Goal: Transaction & Acquisition: Purchase product/service

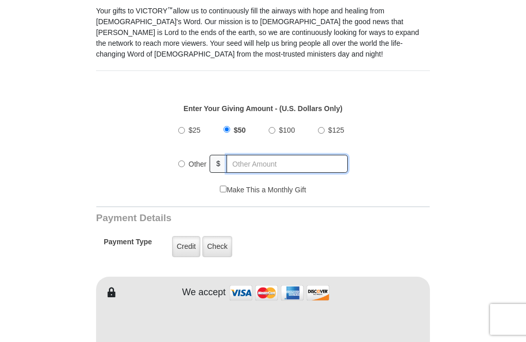
click at [292, 163] on input "text" at bounding box center [287, 164] width 121 height 18
radio input "true"
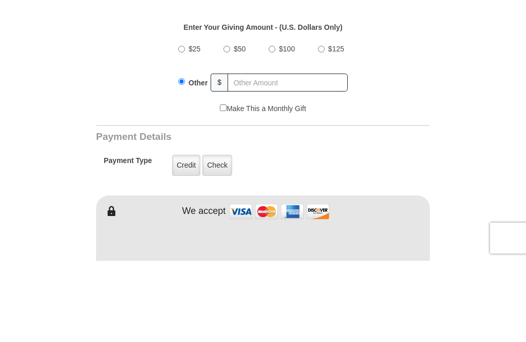
click at [272, 127] on input "$100" at bounding box center [272, 130] width 7 height 7
radio input "true"
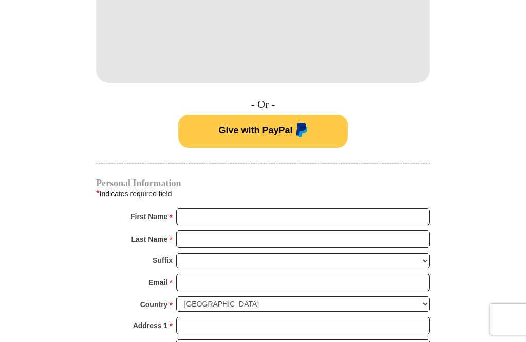
scroll to position [610, 0]
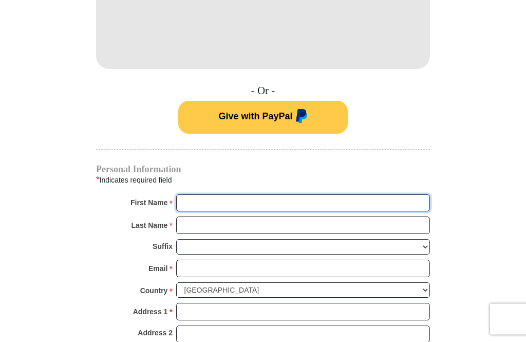
click at [260, 202] on input "First Name *" at bounding box center [303, 203] width 254 height 17
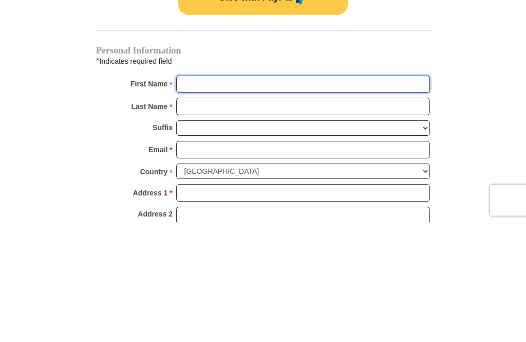
type input "Rick"
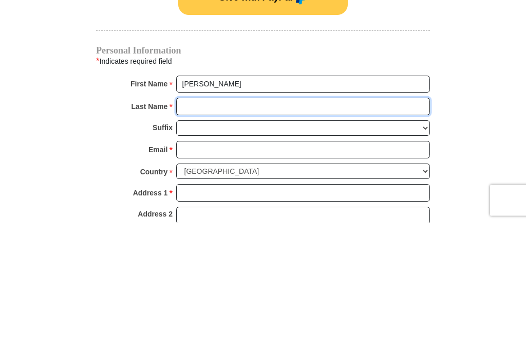
type input "DeKay"
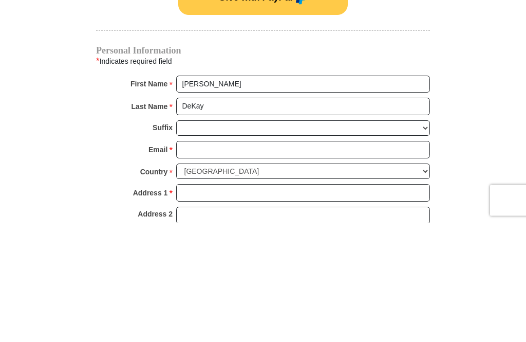
scroll to position [729, 0]
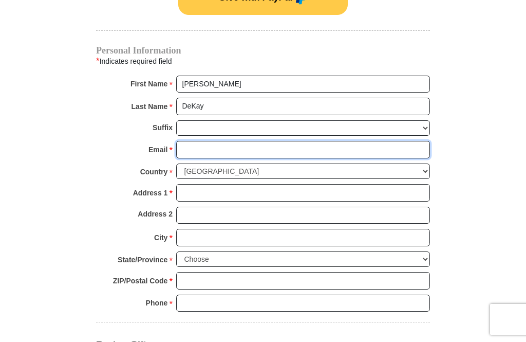
click at [245, 152] on input "Email *" at bounding box center [303, 149] width 254 height 17
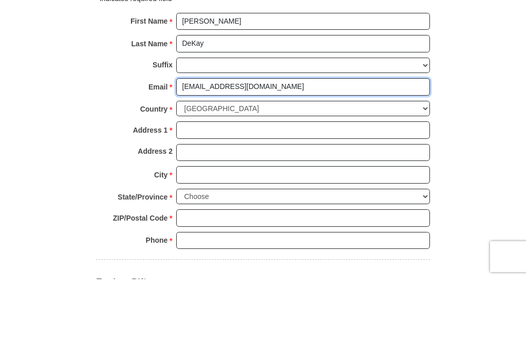
type input "rldekay@hotmail.com"
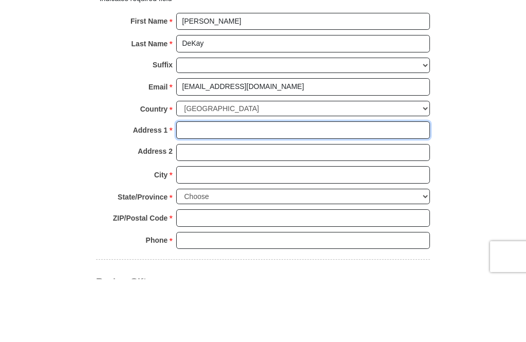
click at [297, 184] on input "Address 1 *" at bounding box center [303, 192] width 254 height 17
type input "6237 Franklin St."
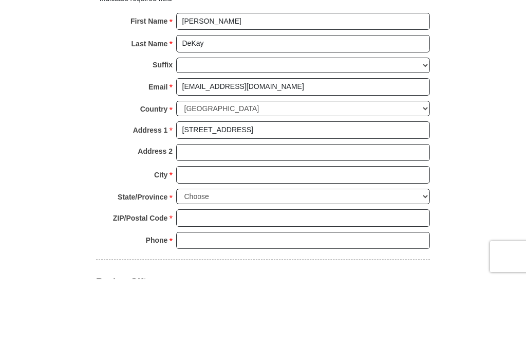
type input "Omaha"
select select "NE"
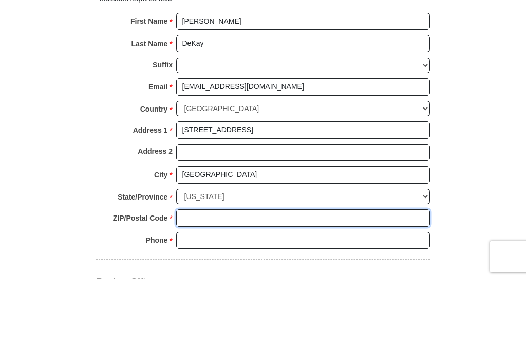
type input "68104"
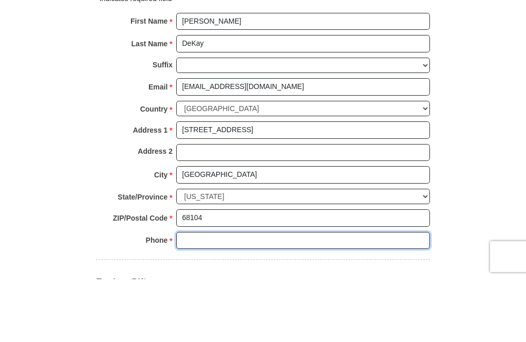
scroll to position [729, 0]
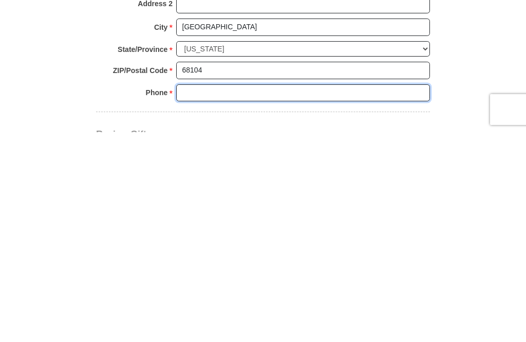
type input "4026861590"
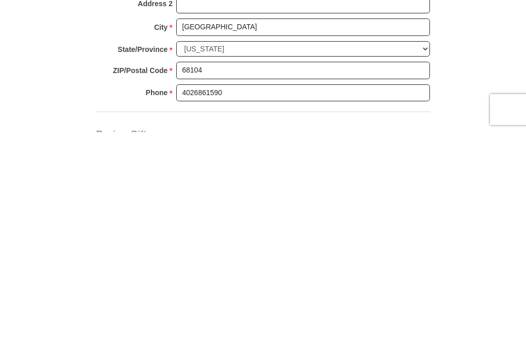
scroll to position [940, 0]
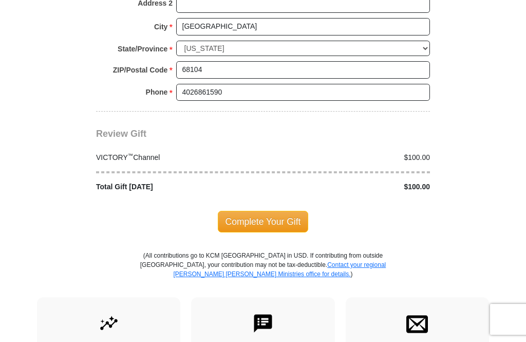
click at [273, 215] on span "Complete Your Gift" at bounding box center [263, 222] width 91 height 22
